Goal: Task Accomplishment & Management: Manage account settings

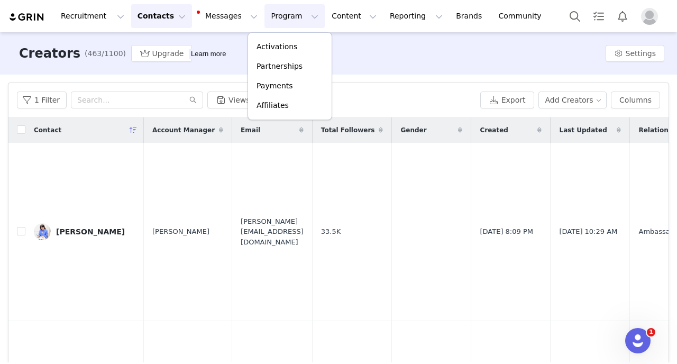
click at [277, 45] on p "Activations" at bounding box center [277, 46] width 41 height 11
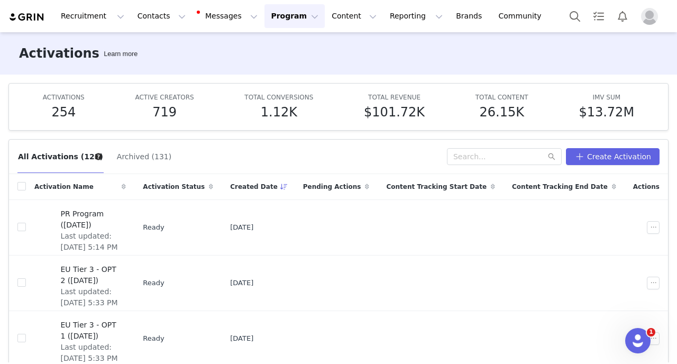
click at [318, 60] on div "Activations Learn more" at bounding box center [338, 53] width 677 height 42
click at [109, 236] on span "Last updated: [DATE] 5:14 PM" at bounding box center [89, 242] width 59 height 22
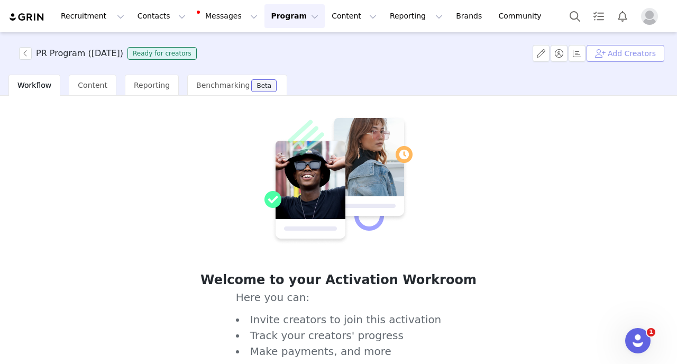
click at [627, 59] on button "Add Creators" at bounding box center [626, 53] width 78 height 17
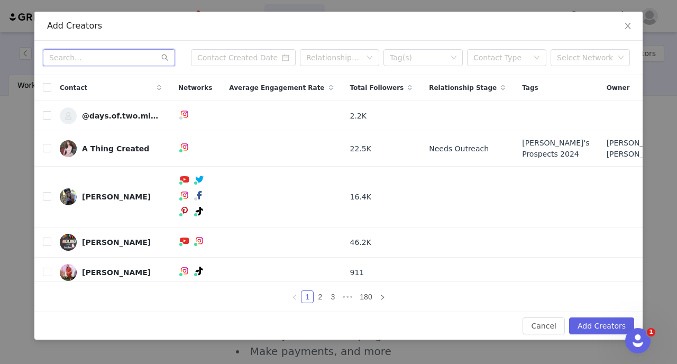
click at [104, 54] on input "text" at bounding box center [109, 57] width 132 height 17
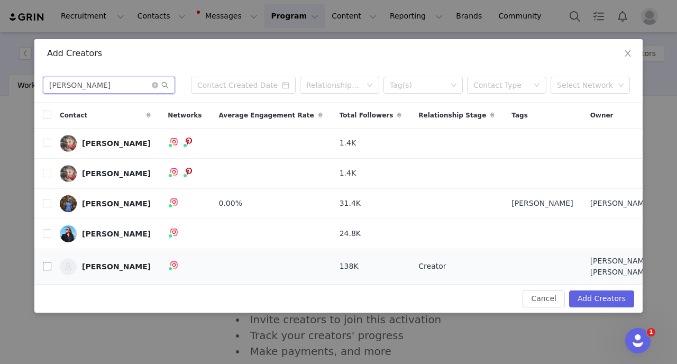
type input "[PERSON_NAME]"
click at [48, 267] on input "checkbox" at bounding box center [47, 266] width 8 height 8
checkbox input "true"
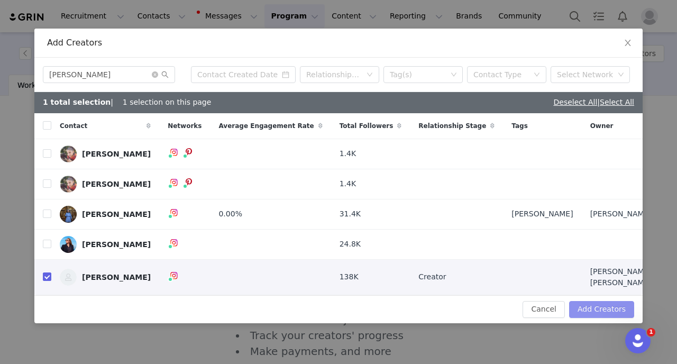
click at [609, 303] on button "Add Creators" at bounding box center [601, 309] width 65 height 17
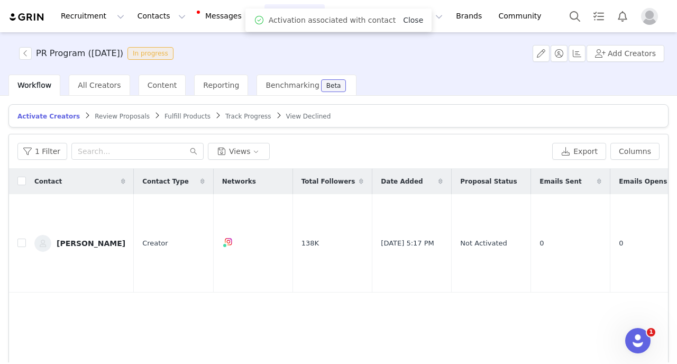
click at [414, 19] on link "Close" at bounding box center [413, 20] width 20 height 8
click at [411, 90] on div "Workflow All Creators Content Reporting Benchmarking Beta" at bounding box center [342, 85] width 669 height 21
click at [546, 59] on button "button" at bounding box center [541, 53] width 17 height 17
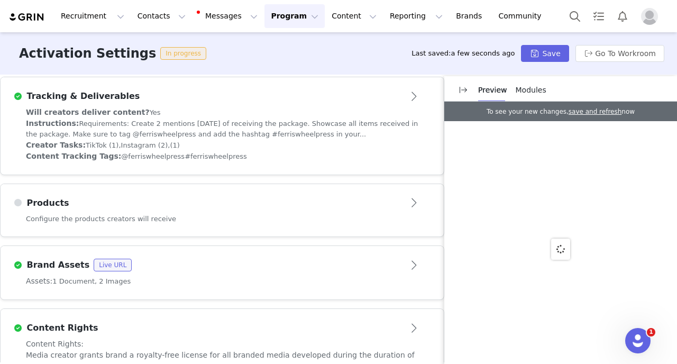
scroll to position [371, 0]
click at [391, 272] on div "Brand Assets Live URL" at bounding box center [222, 264] width 418 height 17
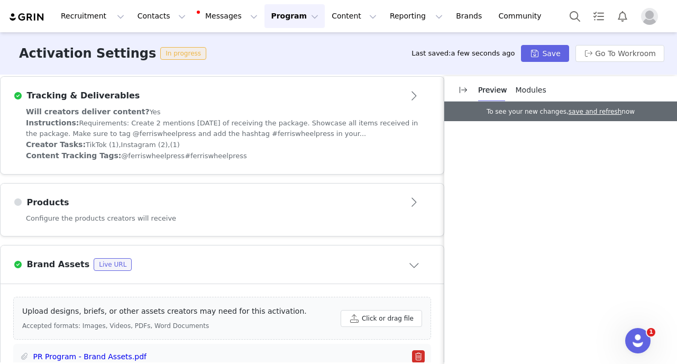
scroll to position [525, 0]
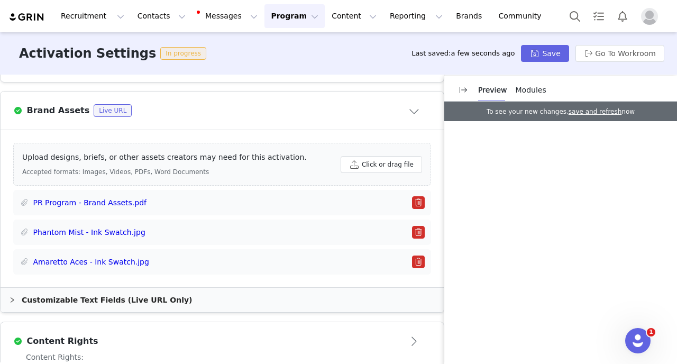
click at [286, 19] on button "Program Program" at bounding box center [295, 16] width 60 height 24
click at [291, 45] on p "Activations" at bounding box center [277, 46] width 41 height 11
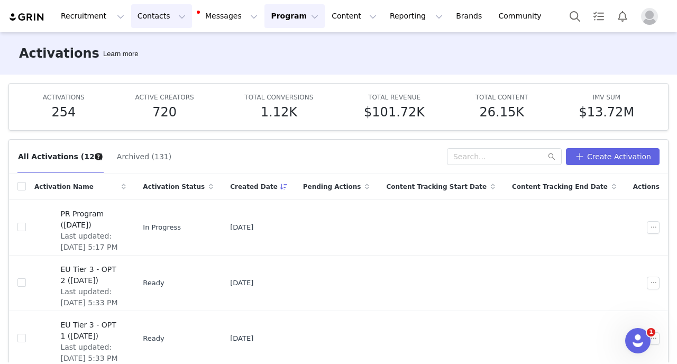
click at [162, 24] on button "Contacts Contacts" at bounding box center [161, 16] width 61 height 24
click at [159, 52] on p "Creators" at bounding box center [148, 46] width 32 height 11
